Goal: Check status: Check status

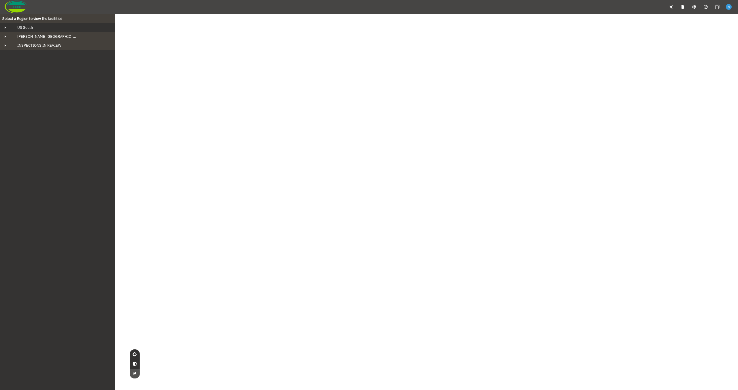
click at [58, 29] on div "US South" at bounding box center [63, 27] width 100 height 5
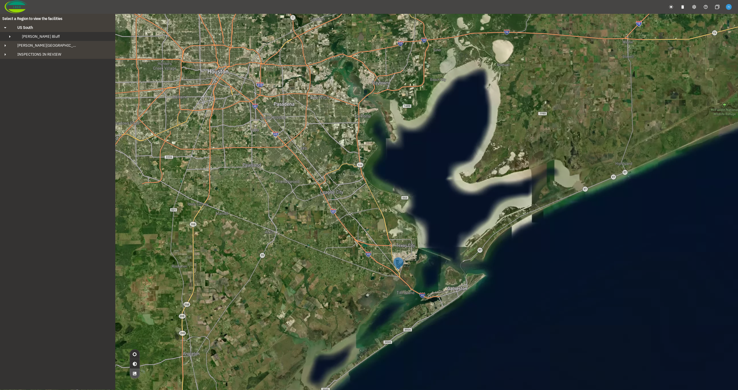
click at [55, 37] on div "[PERSON_NAME] Bluff" at bounding box center [62, 36] width 91 height 5
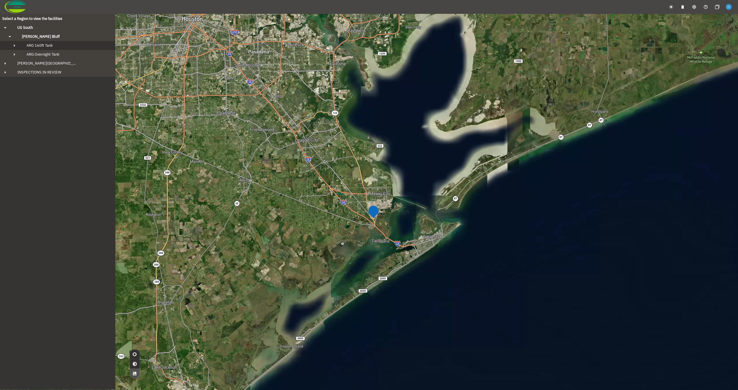
click at [54, 47] on div "ARG 160ft Tank" at bounding box center [63, 45] width 82 height 5
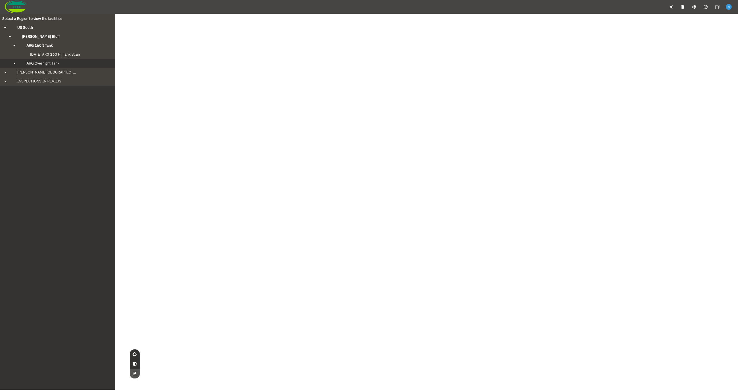
click at [60, 59] on button "ARG Overnight Tank" at bounding box center [57, 63] width 115 height 9
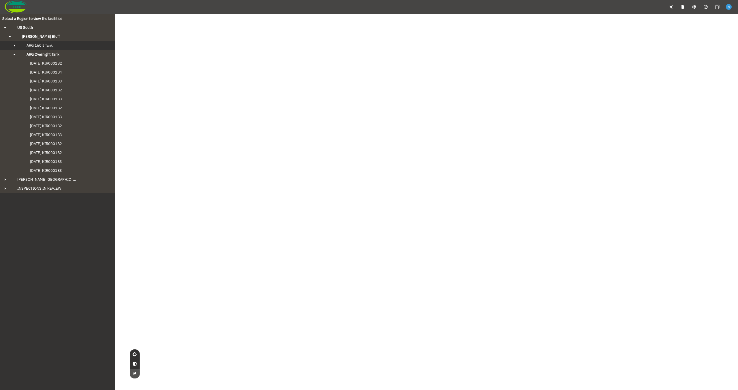
click at [60, 43] on div "ARG 160ft Tank" at bounding box center [63, 45] width 82 height 5
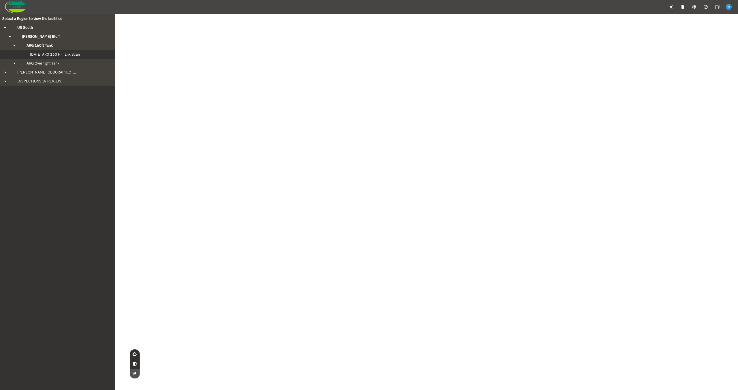
click at [65, 57] on button "[DATE] ARG 160 FT Tank Scan" at bounding box center [57, 54] width 115 height 9
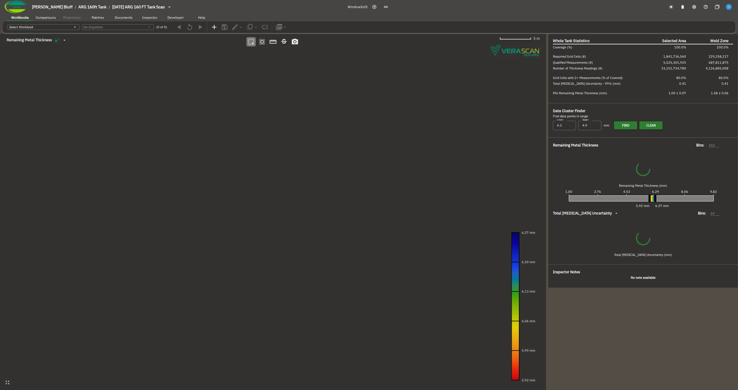
type input "552"
type input "64"
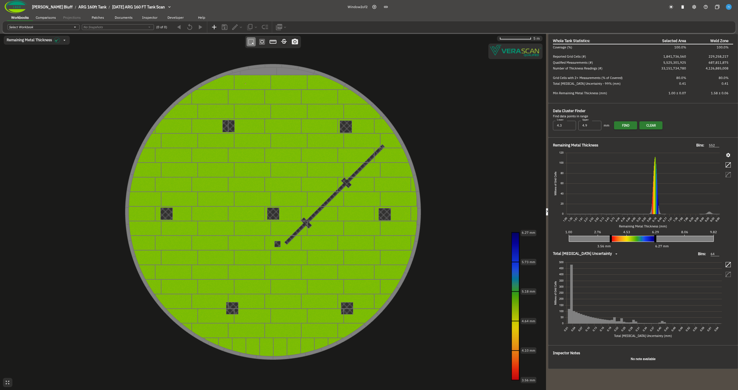
drag, startPoint x: 649, startPoint y: 240, endPoint x: 614, endPoint y: 237, distance: 35.6
click at [611, 237] on line at bounding box center [611, 235] width 0 height 43
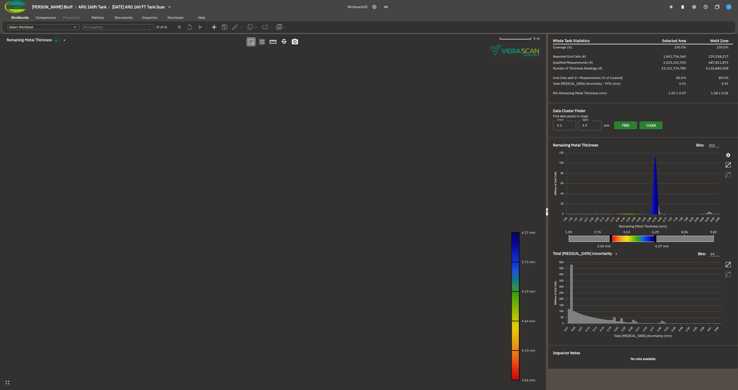
drag, startPoint x: 658, startPoint y: 240, endPoint x: 674, endPoint y: 241, distance: 16.4
click at [675, 241] on div "1.00 2.76 4.53 6.29 8.06 9.82 3.56 mm 6.27 mm" at bounding box center [644, 240] width 182 height 22
click at [657, 239] on div "1.00 2.76 4.53 6.29 8.06 9.82 3.56 mm 6.27 mm" at bounding box center [644, 240] width 182 height 22
drag, startPoint x: 657, startPoint y: 239, endPoint x: 692, endPoint y: 241, distance: 34.9
click at [689, 241] on line at bounding box center [689, 235] width 0 height 43
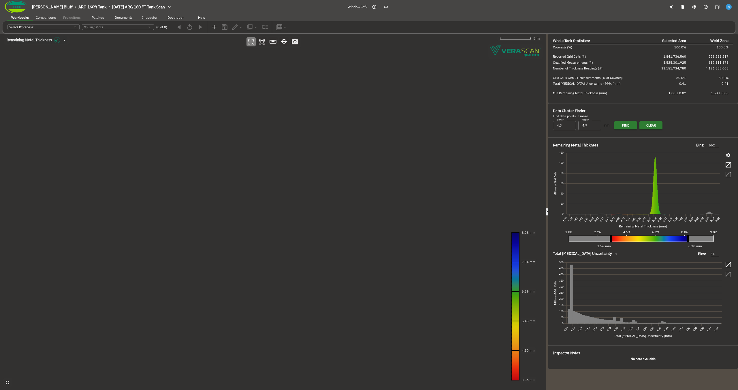
click at [729, 155] on icon "button" at bounding box center [728, 155] width 4 height 4
radio input "true"
radio input "false"
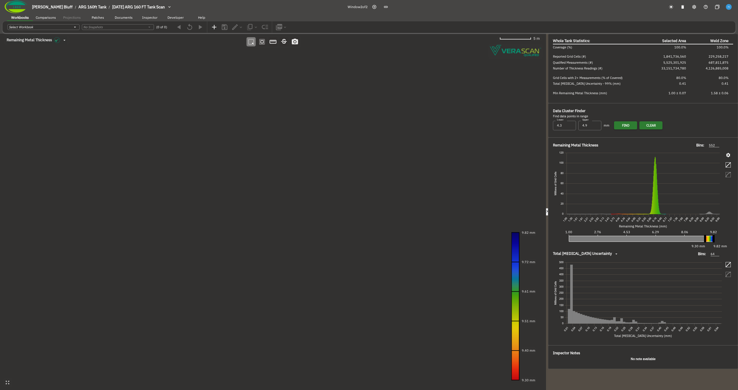
radio input "true"
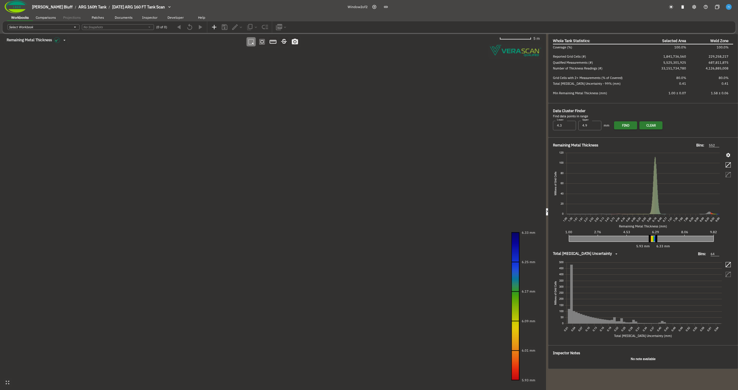
radio input "true"
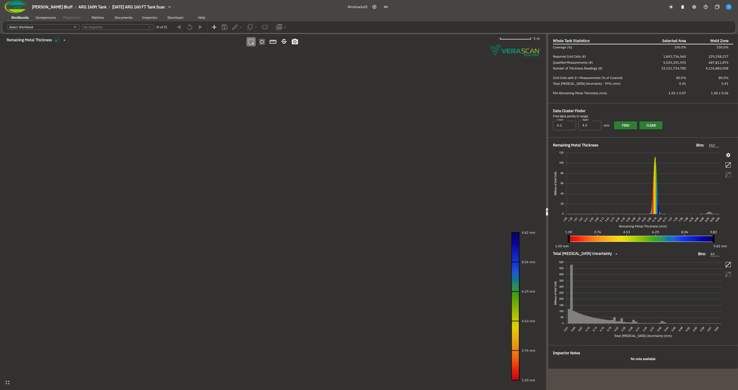
radio input "true"
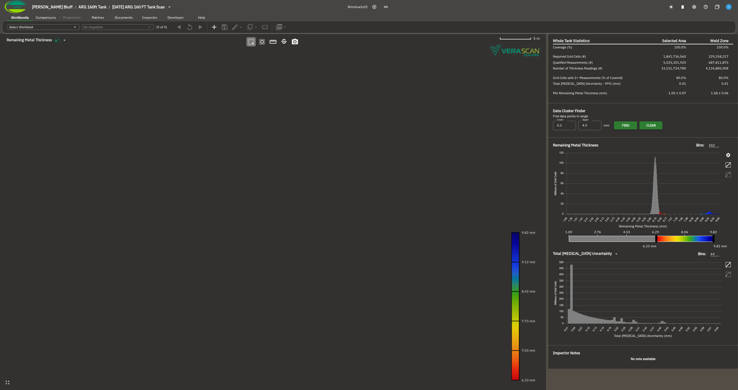
click at [305, 125] on canvas at bounding box center [273, 212] width 546 height 356
